Goal: Manage account settings

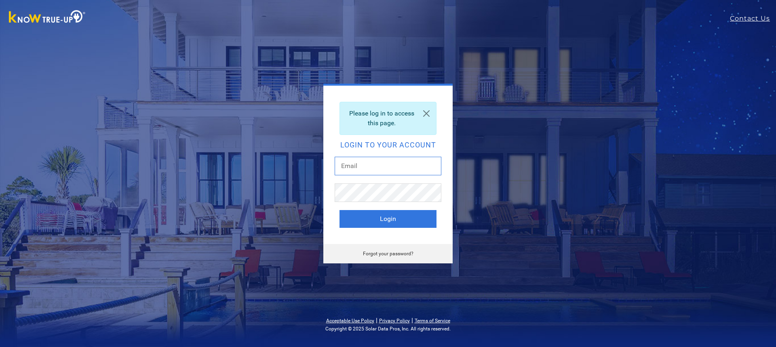
click at [372, 161] on input "text" at bounding box center [388, 166] width 107 height 19
type input "mholmes3@sbcglobal.net"
click at [359, 221] on button "Login" at bounding box center [388, 219] width 97 height 18
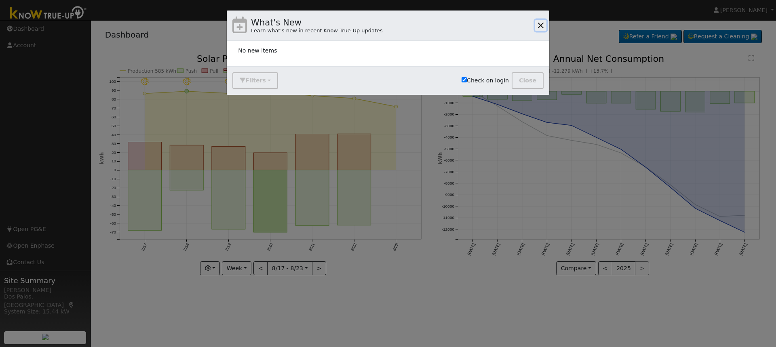
click at [539, 28] on button "button" at bounding box center [540, 25] width 11 height 11
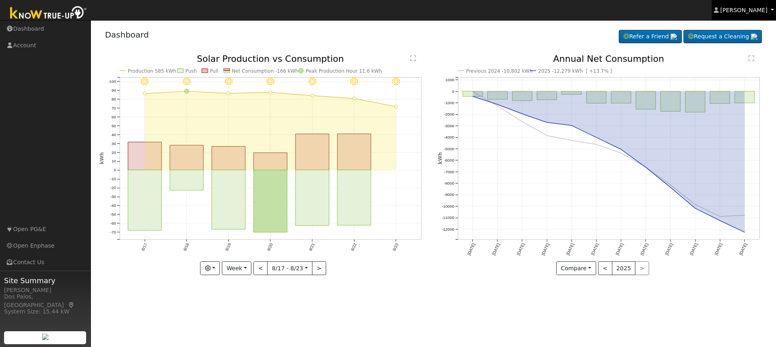
click at [769, 9] on link "[PERSON_NAME]" at bounding box center [744, 10] width 65 height 20
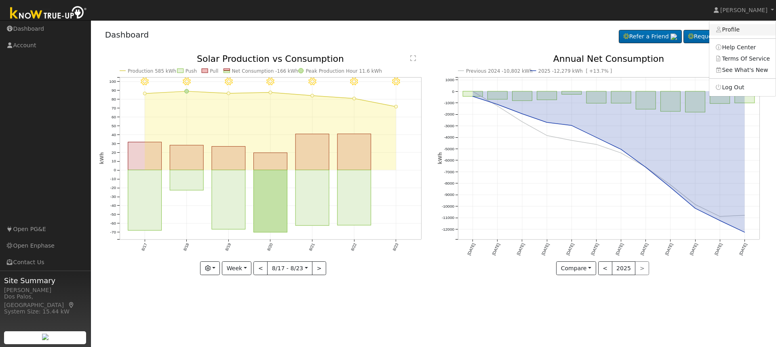
click at [741, 28] on link "Profile" at bounding box center [743, 29] width 66 height 11
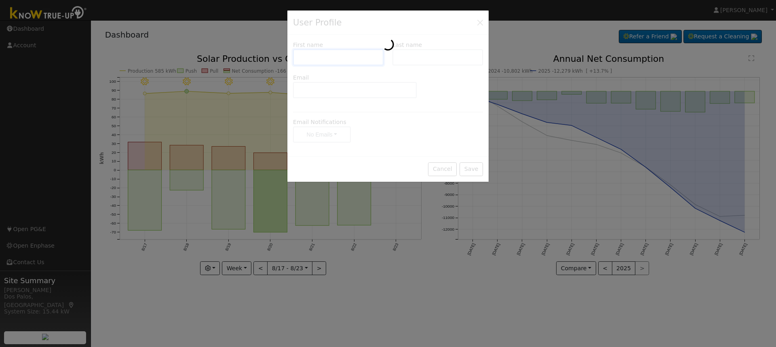
type input "[PERSON_NAME]"
type input "[EMAIL_ADDRESS][DOMAIN_NAME]"
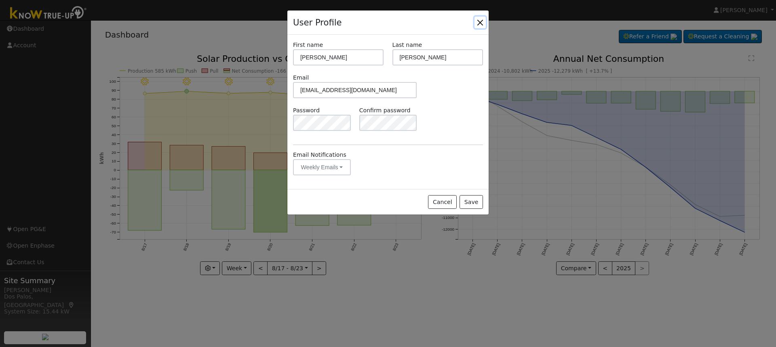
click at [481, 23] on button "Close" at bounding box center [480, 22] width 11 height 11
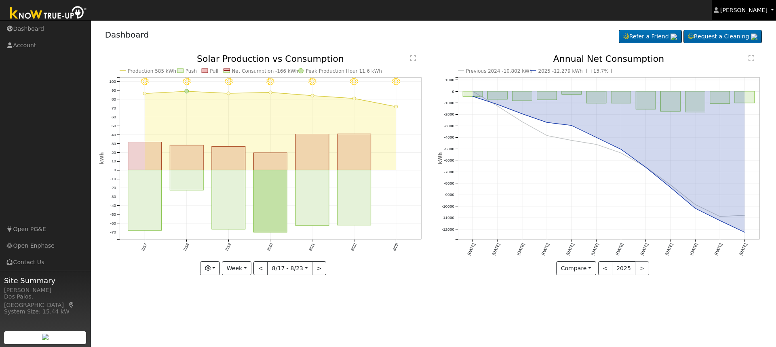
click at [770, 12] on link "[PERSON_NAME]" at bounding box center [744, 10] width 65 height 20
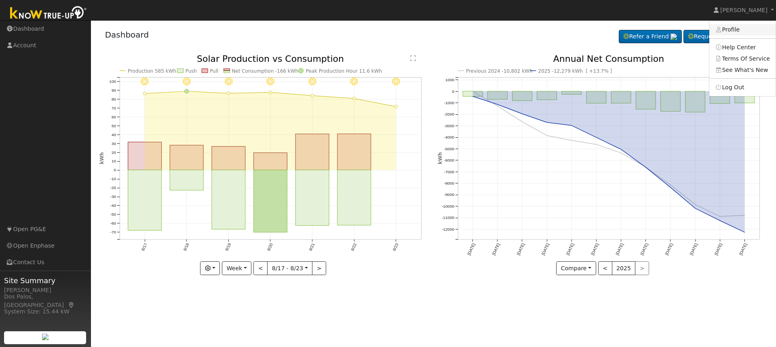
click at [746, 28] on link "Profile" at bounding box center [743, 29] width 66 height 11
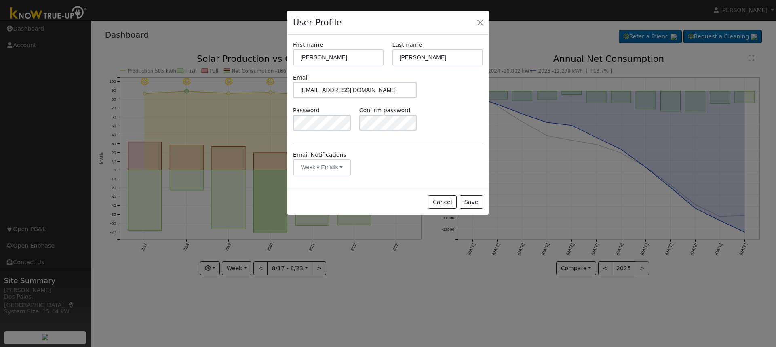
click at [464, 104] on div "Email [EMAIL_ADDRESS][DOMAIN_NAME]" at bounding box center [388, 90] width 199 height 33
click at [482, 22] on button "Close" at bounding box center [480, 22] width 11 height 11
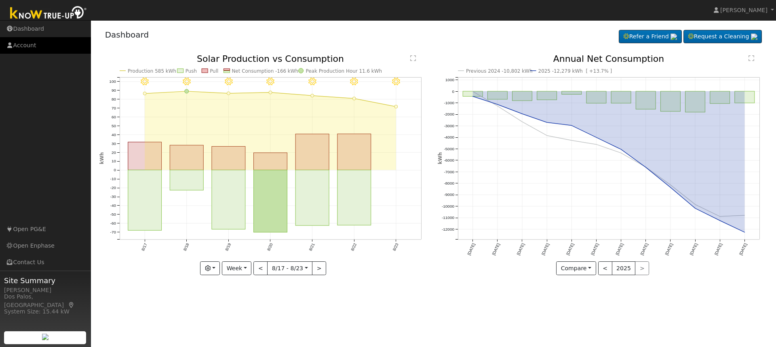
click at [33, 44] on link "Account" at bounding box center [45, 45] width 91 height 17
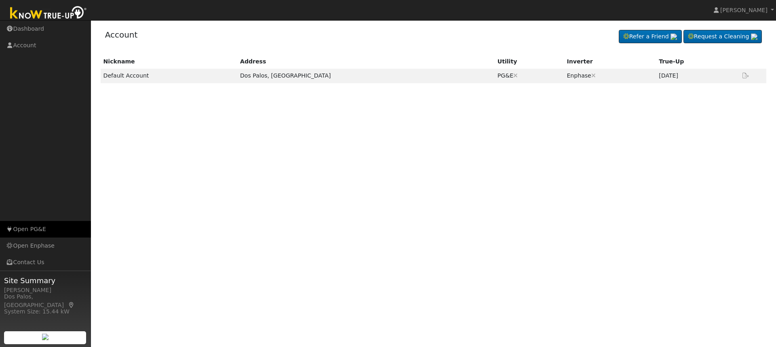
click at [32, 232] on link "Open PG&E" at bounding box center [45, 229] width 91 height 17
